Goal: Task Accomplishment & Management: Complete application form

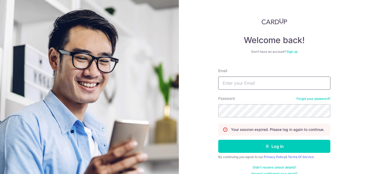
type input "kelvinbete@gmail.com"
click at [273, 146] on button "Log in" at bounding box center [274, 145] width 112 height 13
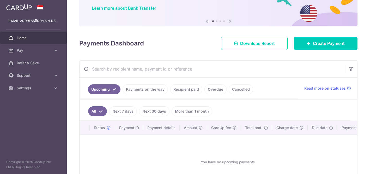
scroll to position [39, 0]
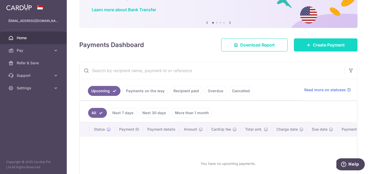
click at [313, 45] on span "Create Payment" at bounding box center [329, 45] width 32 height 6
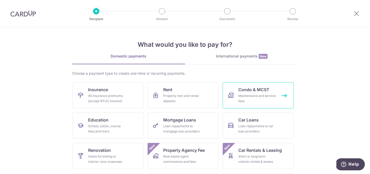
click at [246, 95] on div "Maintenance and service fees" at bounding box center [257, 98] width 38 height 10
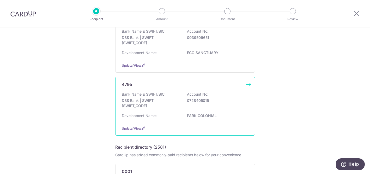
scroll to position [73, 0]
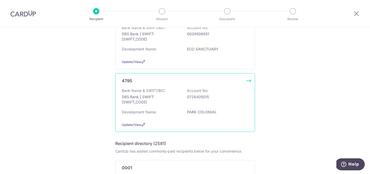
click at [178, 94] on div "Bank Name & SWIFT/BIC: DBS Bank | SWIFT: DBSSSGSGXXX Account No: 0728405015" at bounding box center [185, 97] width 127 height 19
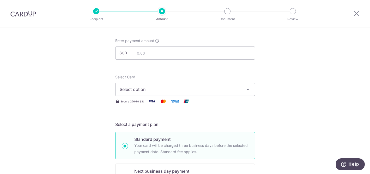
scroll to position [28, 0]
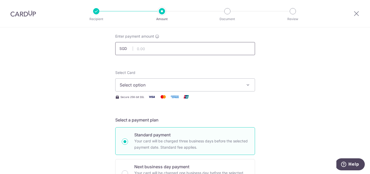
click at [172, 48] on input "text" at bounding box center [185, 48] width 140 height 13
type input "1"
type input "505.00"
click at [167, 83] on span "Select option" at bounding box center [180, 85] width 121 height 6
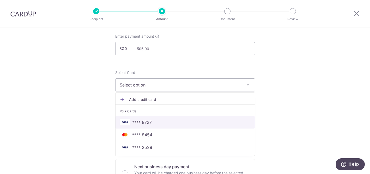
click at [151, 122] on span "**** 8727" at bounding box center [185, 122] width 131 height 6
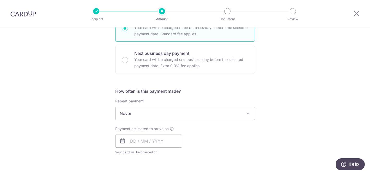
scroll to position [163, 0]
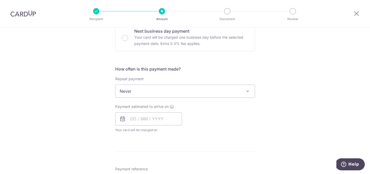
click at [133, 90] on span "Never" at bounding box center [184, 91] width 139 height 13
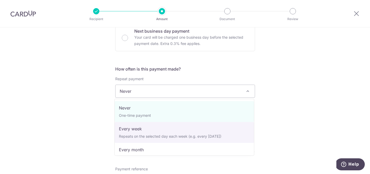
select select "2"
click at [131, 132] on span "Your card will be charged on for the first payment" at bounding box center [148, 129] width 67 height 5
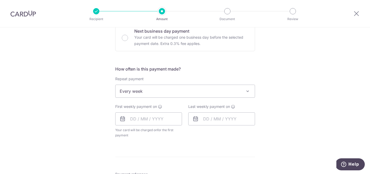
click at [139, 110] on div "First weekly payment on Your card will be charged on for the first payment * If…" at bounding box center [148, 121] width 67 height 34
click at [139, 117] on input "text" at bounding box center [148, 118] width 67 height 13
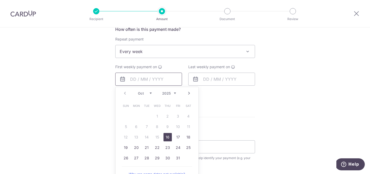
scroll to position [203, 0]
click at [169, 138] on link "16" at bounding box center [167, 136] width 8 height 8
type input "[DATE]"
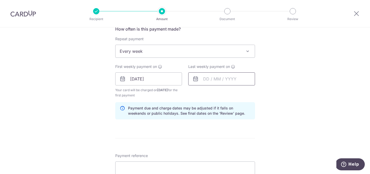
click at [214, 81] on input "text" at bounding box center [221, 78] width 67 height 13
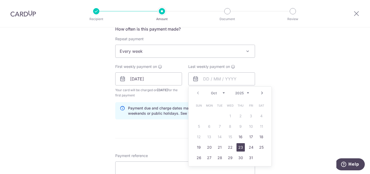
click at [241, 146] on link "23" at bounding box center [240, 147] width 8 height 8
type input "[DATE]"
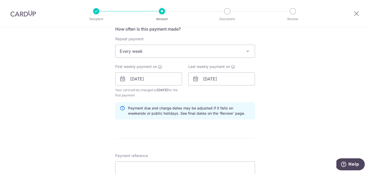
click at [301, 96] on div "Tell us more about your payment Enter payment amount SGD 505.00 505.00 Select C…" at bounding box center [185, 73] width 370 height 498
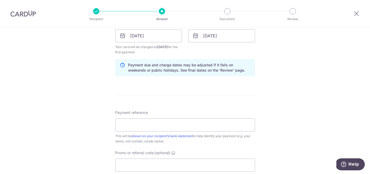
scroll to position [246, 0]
click at [156, 121] on input "Payment reference" at bounding box center [185, 124] width 140 height 13
type input "0"
click at [134, 128] on input "Payment reference" at bounding box center [185, 124] width 140 height 13
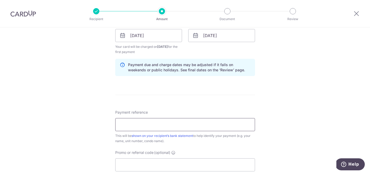
type input "e"
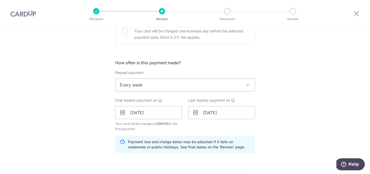
scroll to position [285, 0]
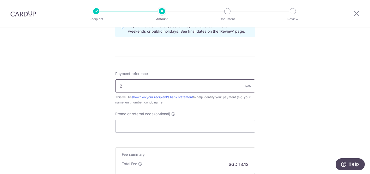
type input "2 #08-01"
click at [116, 91] on input "2 #08-01" at bounding box center [185, 85] width 140 height 13
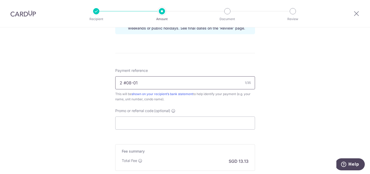
scroll to position [325, 0]
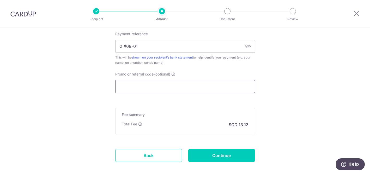
click at [129, 88] on input "Promo or referral code (optional)" at bounding box center [185, 86] width 140 height 13
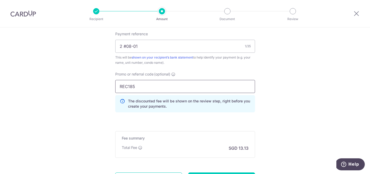
type input "REC185"
click at [146, 116] on div "Promo or referral code (optional) REC185 The discounted fee will be shown on th…" at bounding box center [185, 93] width 146 height 45
click at [165, 87] on input "REC185" at bounding box center [185, 86] width 140 height 13
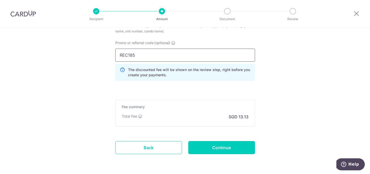
scroll to position [363, 0]
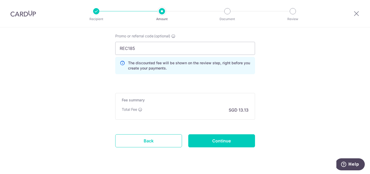
click at [137, 49] on input "REC185" at bounding box center [185, 48] width 140 height 13
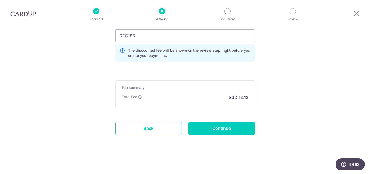
scroll to position [375, 0]
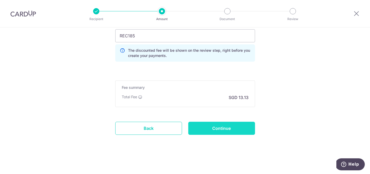
click at [199, 129] on input "Continue" at bounding box center [221, 127] width 67 height 13
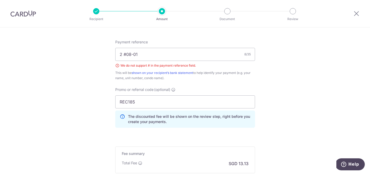
scroll to position [288, 0]
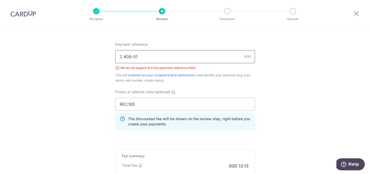
click at [126, 57] on input "2 #08-01" at bounding box center [185, 56] width 140 height 13
type input "2 08-01"
click at [146, 58] on input "2 08-01" at bounding box center [185, 56] width 140 height 13
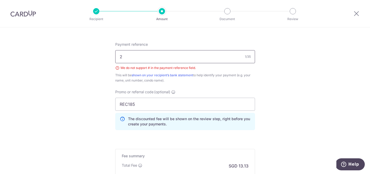
type input "2 unit 08-01"
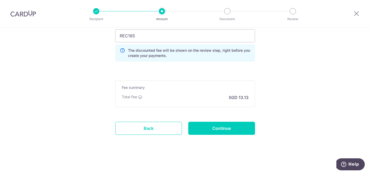
scroll to position [356, 0]
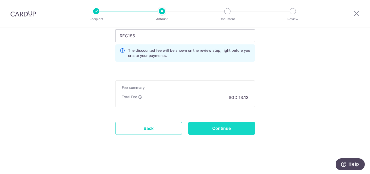
click at [203, 127] on input "Continue" at bounding box center [221, 127] width 67 height 13
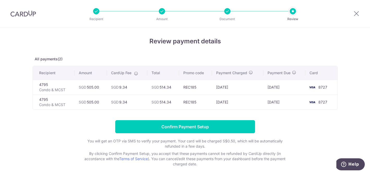
scroll to position [2, 0]
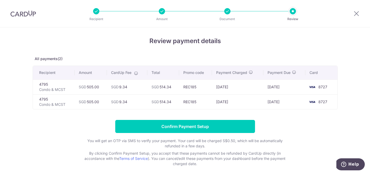
click at [131, 40] on h4 "Review payment details" at bounding box center [185, 40] width 305 height 9
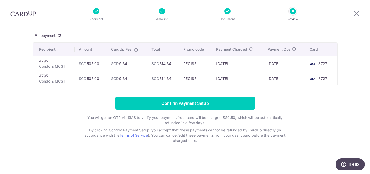
scroll to position [25, 0]
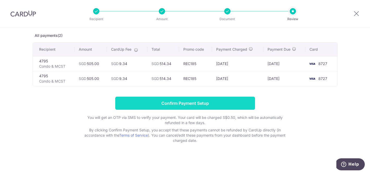
drag, startPoint x: 177, startPoint y: 109, endPoint x: 177, endPoint y: 107, distance: 2.6
click at [177, 107] on form "Confirm Payment Setup You will get an OTP via SMS to verify your payment. Your …" at bounding box center [185, 119] width 305 height 46
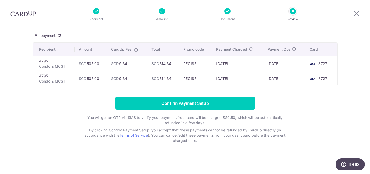
click at [61, 130] on form "Confirm Payment Setup You will get an OTP via SMS to verify your payment. Your …" at bounding box center [185, 119] width 305 height 46
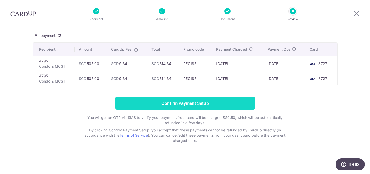
click at [195, 107] on input "Confirm Payment Setup" at bounding box center [185, 102] width 140 height 13
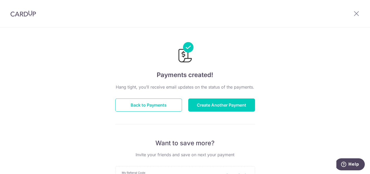
click at [179, 106] on button "Back to Payments" at bounding box center [148, 104] width 67 height 13
